Goal: Task Accomplishment & Management: Manage account settings

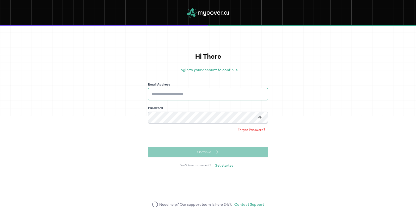
type input "**********"
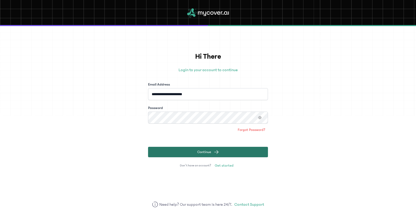
click at [211, 153] on button "Continue" at bounding box center [208, 152] width 120 height 10
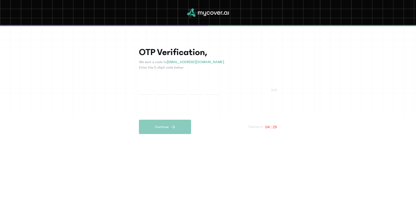
paste input "*"
type input "*"
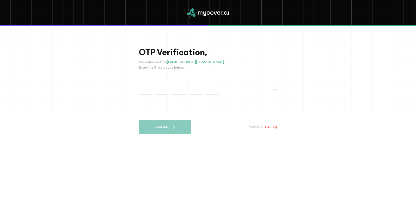
type input "*"
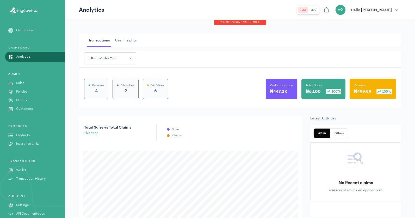
click at [318, 10] on button "live" at bounding box center [313, 10] width 10 height 6
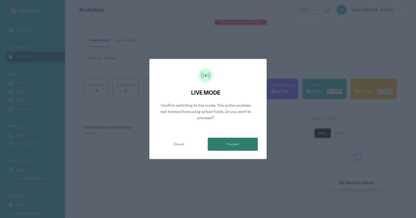
click at [236, 145] on span "Proceed" at bounding box center [232, 143] width 13 height 5
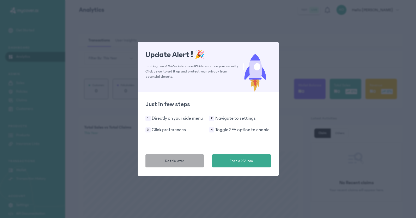
click at [176, 158] on span "Do this later" at bounding box center [174, 160] width 19 height 5
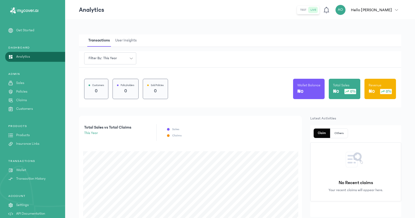
click at [23, 91] on p "Policies" at bounding box center [21, 91] width 11 height 5
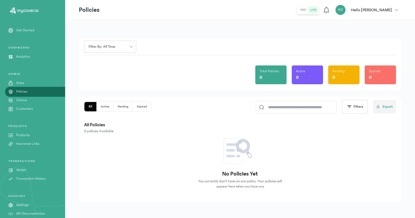
click at [26, 101] on p "Claims" at bounding box center [21, 99] width 11 height 5
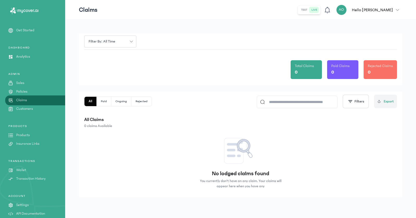
click at [21, 109] on p "Customers" at bounding box center [24, 108] width 17 height 5
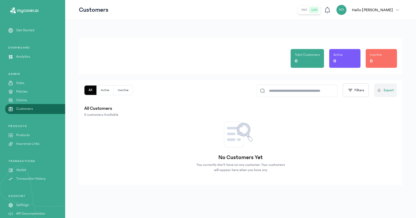
click at [28, 135] on p "Products" at bounding box center [23, 134] width 14 height 5
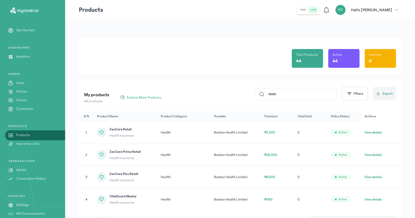
click at [35, 145] on p "Insurance Links" at bounding box center [27, 143] width 23 height 5
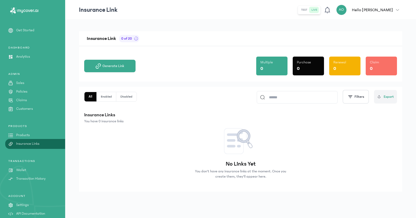
click at [23, 169] on p "Wallet" at bounding box center [21, 169] width 10 height 5
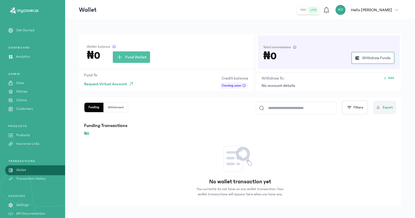
click at [33, 178] on p "Transaction History" at bounding box center [30, 178] width 29 height 5
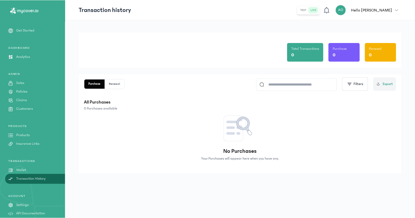
scroll to position [6, 0]
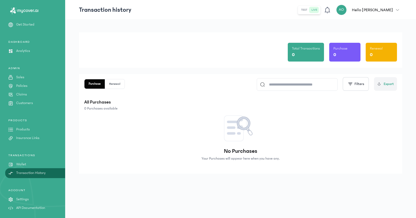
click at [26, 199] on p "Settings" at bounding box center [22, 198] width 13 height 5
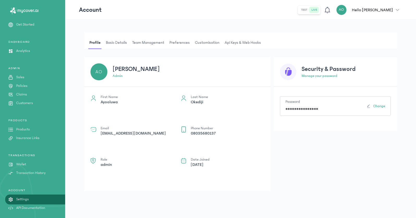
click at [117, 45] on span "Basic details" at bounding box center [116, 42] width 23 height 13
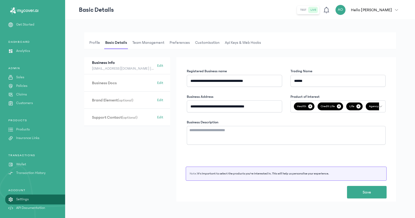
click at [148, 43] on span "Team Management" at bounding box center [148, 42] width 34 height 13
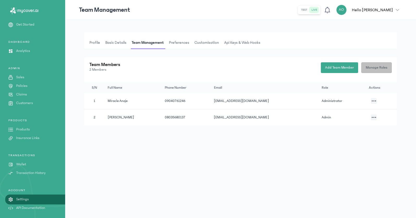
click at [375, 66] on span "Manage Roles" at bounding box center [376, 67] width 22 height 5
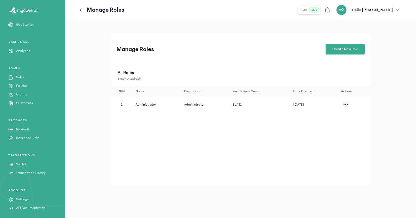
click at [24, 198] on p "Settings" at bounding box center [22, 198] width 13 height 5
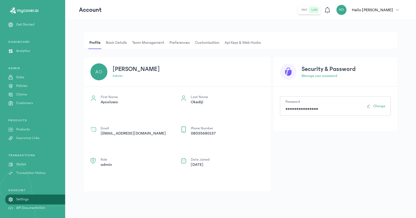
click at [178, 43] on span "Preferences" at bounding box center [179, 42] width 22 height 13
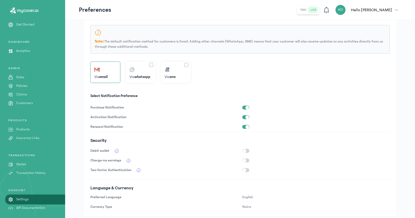
scroll to position [79, 0]
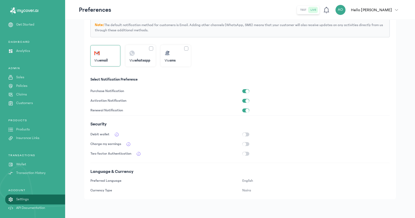
click at [246, 134] on button "button" at bounding box center [245, 134] width 7 height 4
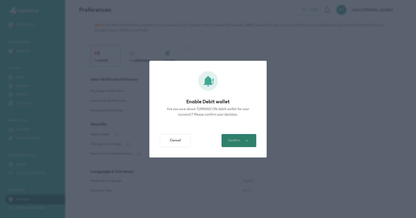
click at [237, 142] on span "Confirm" at bounding box center [234, 140] width 12 height 5
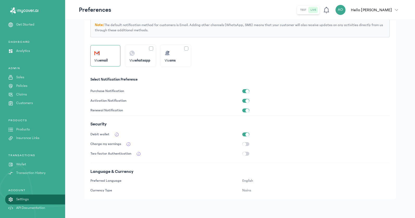
click at [31, 206] on p "API Documentation" at bounding box center [30, 207] width 29 height 5
